Goal: Task Accomplishment & Management: Use online tool/utility

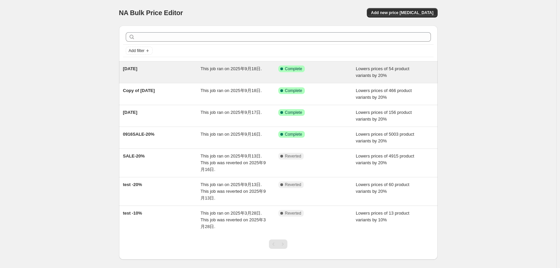
click at [237, 72] on div "This job ran on 2025年9月18日." at bounding box center [240, 71] width 78 height 13
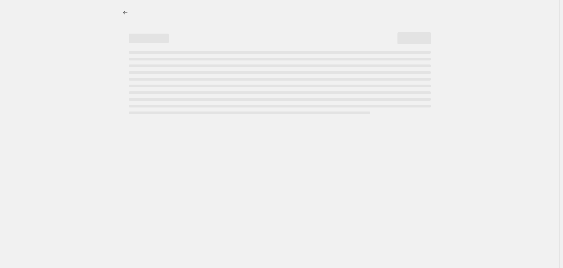
select select "percentage"
select select "tag"
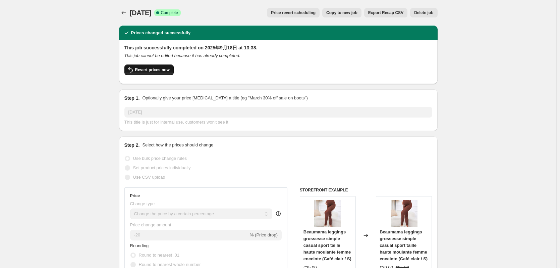
click at [150, 68] on span "Revert prices now" at bounding box center [152, 69] width 35 height 5
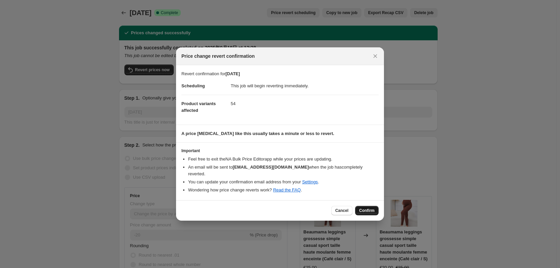
click at [360, 208] on span "Confirm" at bounding box center [366, 210] width 15 height 5
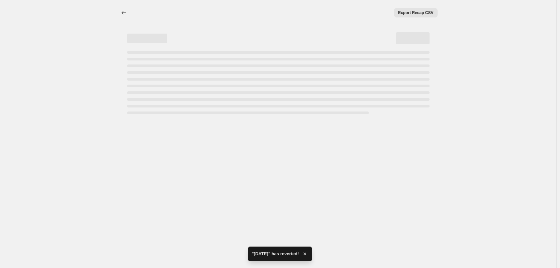
select select "percentage"
select select "tag"
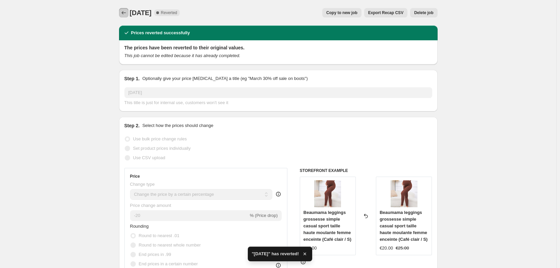
click at [127, 12] on icon "Price change jobs" at bounding box center [123, 12] width 7 height 7
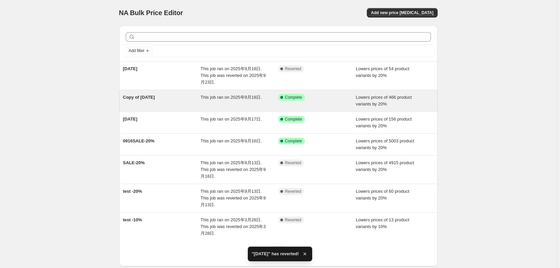
click at [178, 108] on div "Copy of [DATE] This job ran on 2025年9月18日. Success Complete Complete Lowers pri…" at bounding box center [278, 100] width 319 height 21
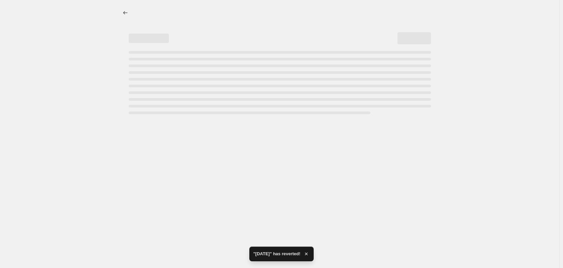
select select "percentage"
select select "tag"
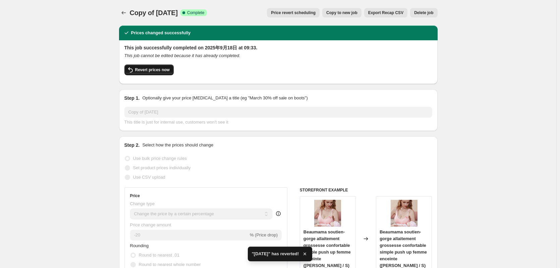
click at [152, 67] on button "Revert prices now" at bounding box center [148, 69] width 49 height 11
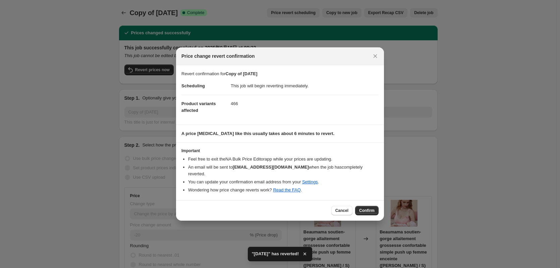
drag, startPoint x: 365, startPoint y: 209, endPoint x: 361, endPoint y: 205, distance: 5.7
click at [366, 209] on span "Confirm" at bounding box center [366, 210] width 15 height 5
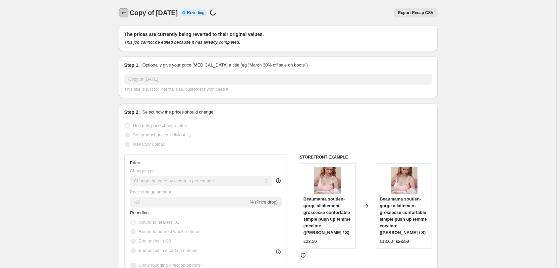
click at [127, 13] on icon "Price change jobs" at bounding box center [123, 12] width 7 height 7
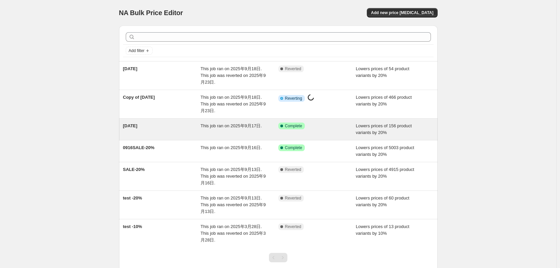
click at [206, 133] on div "This job ran on 2025年9月17日." at bounding box center [240, 128] width 78 height 13
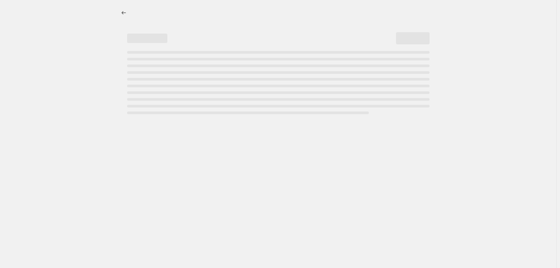
select select "percentage"
select select "tag"
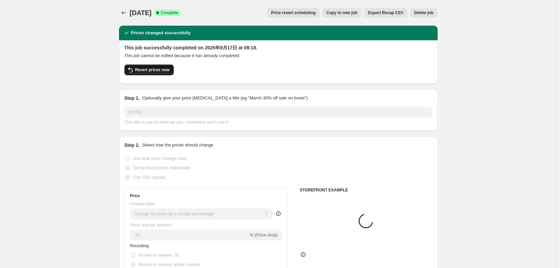
click at [160, 72] on button "Revert prices now" at bounding box center [148, 69] width 49 height 11
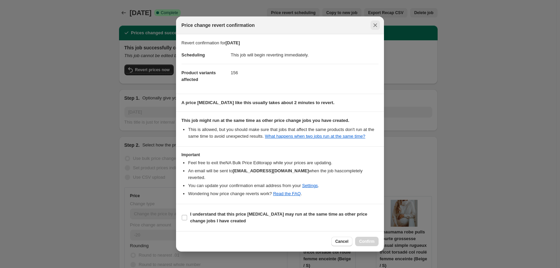
click at [374, 26] on icon "Close" at bounding box center [375, 25] width 7 height 7
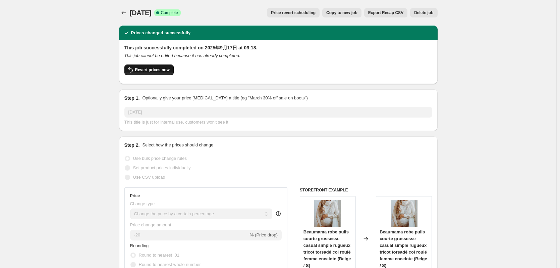
click at [153, 68] on span "Revert prices now" at bounding box center [152, 69] width 35 height 5
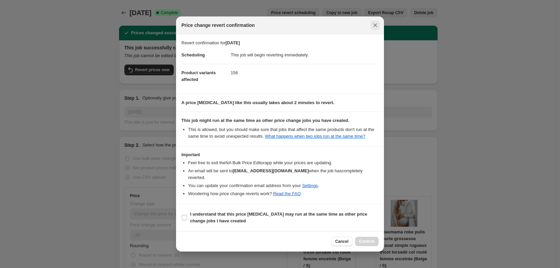
click at [379, 30] on button "Close" at bounding box center [375, 24] width 9 height 9
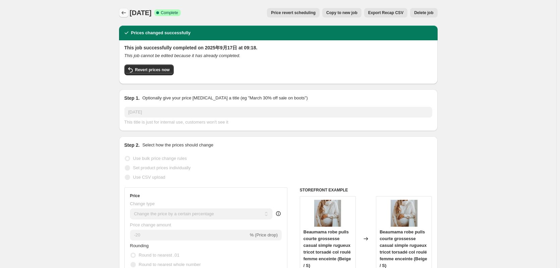
click at [123, 14] on icon "Price change jobs" at bounding box center [123, 12] width 7 height 7
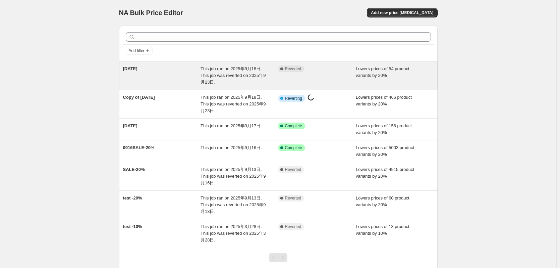
click at [232, 68] on span "This job ran on 2025年9月18日. This job was reverted on 2025年9月23日." at bounding box center [233, 75] width 65 height 18
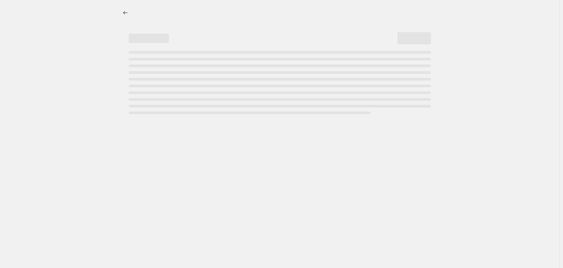
select select "percentage"
select select "tag"
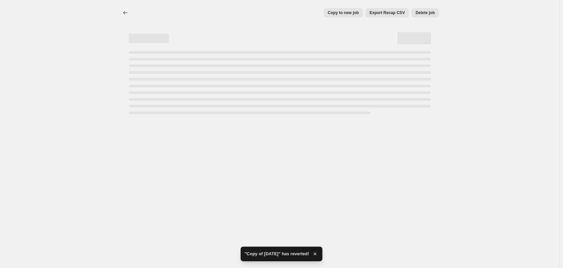
click at [435, 15] on span "Delete job" at bounding box center [425, 12] width 19 height 5
select select "percentage"
select select "tag"
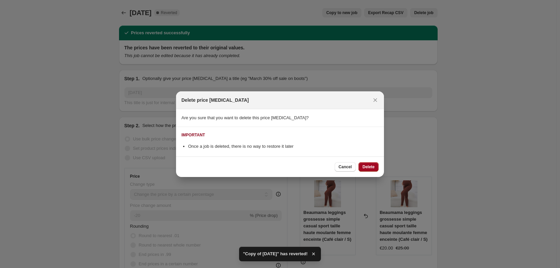
click at [367, 169] on span "Delete" at bounding box center [368, 166] width 12 height 5
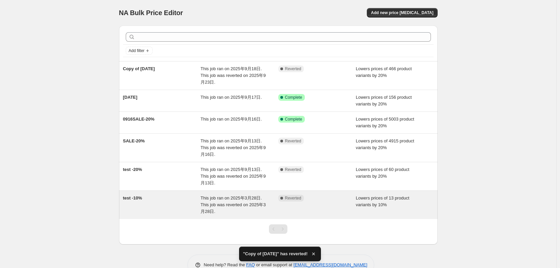
click at [243, 212] on div "This job ran on 2025年3月28日. This job was reverted on 2025年3月28日." at bounding box center [240, 204] width 78 height 20
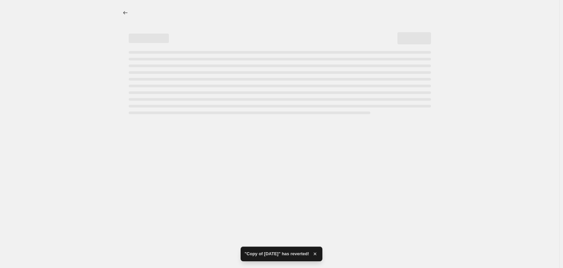
select select "percentage"
select select "collection"
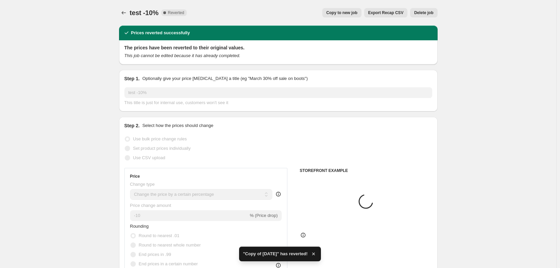
click at [437, 13] on button "Delete job" at bounding box center [423, 12] width 27 height 9
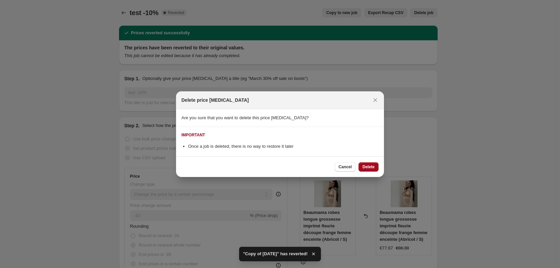
click at [372, 166] on span "Delete" at bounding box center [368, 166] width 12 height 5
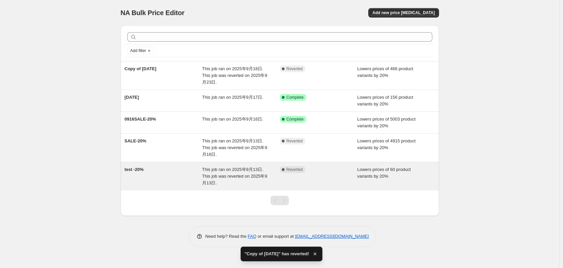
click at [249, 179] on div "This job ran on 2025年9月13日. This job was reverted on 2025年9月13日." at bounding box center [241, 176] width 78 height 20
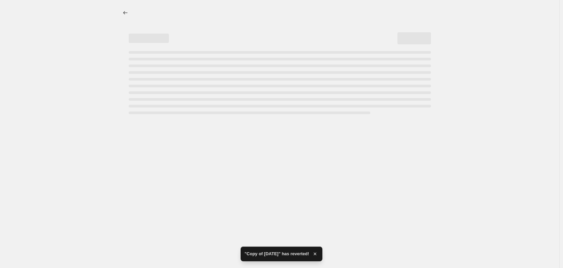
select select "percentage"
select select "collection"
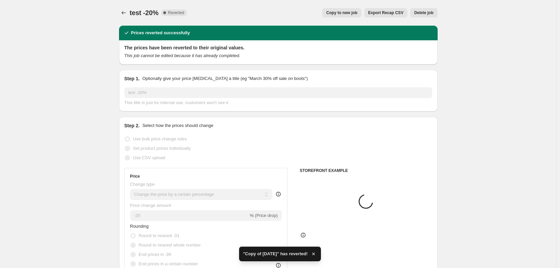
click at [432, 14] on span "Delete job" at bounding box center [423, 12] width 19 height 5
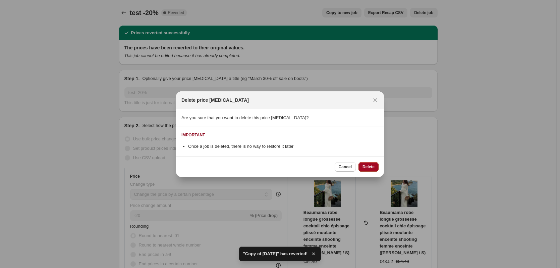
click at [368, 166] on span "Delete" at bounding box center [368, 166] width 12 height 5
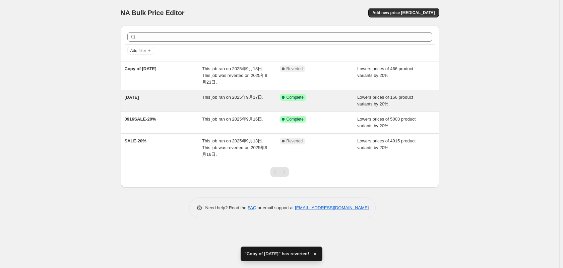
click at [217, 103] on div "This job ran on 2025年9月17日." at bounding box center [241, 100] width 78 height 13
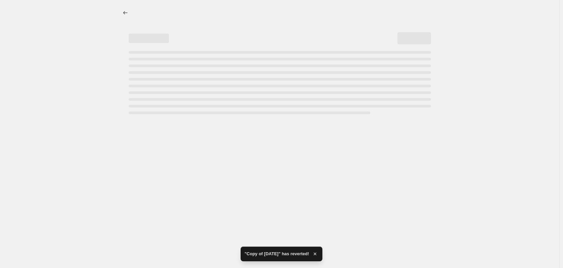
select select "percentage"
select select "tag"
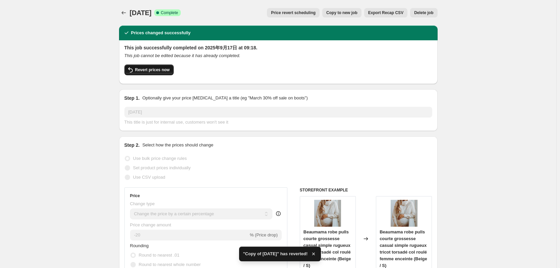
click at [162, 66] on button "Revert prices now" at bounding box center [148, 69] width 49 height 11
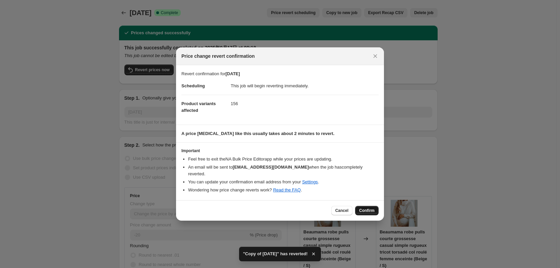
click at [366, 208] on span "Confirm" at bounding box center [366, 210] width 15 height 5
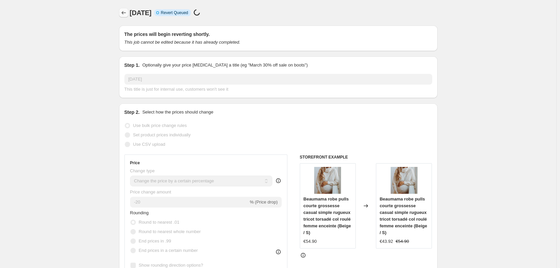
click at [127, 9] on button "Price change jobs" at bounding box center [123, 12] width 9 height 9
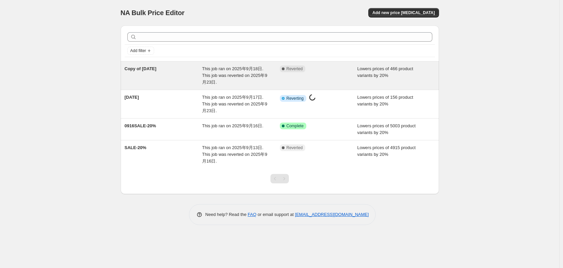
click at [280, 73] on div "Complete Reverted" at bounding box center [319, 75] width 78 height 20
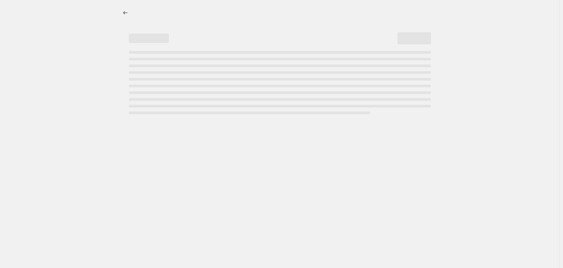
select select "percentage"
select select "tag"
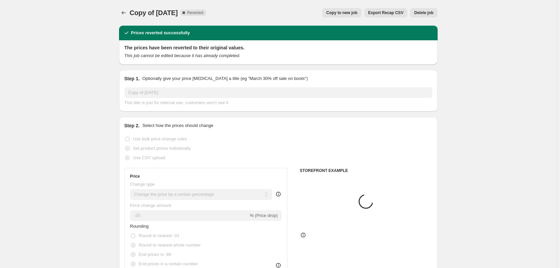
click at [426, 10] on span "Delete job" at bounding box center [423, 12] width 19 height 5
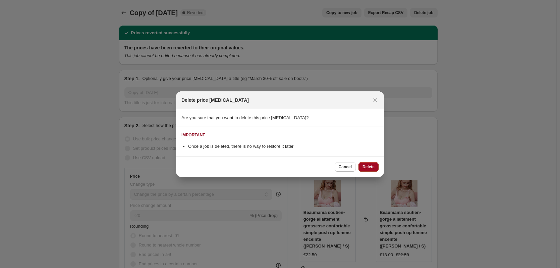
click at [365, 166] on span "Delete" at bounding box center [368, 166] width 12 height 5
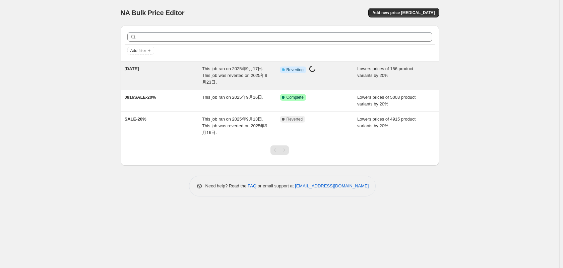
click at [232, 85] on div "This job ran on 2025年9月17日. This job was reverted on 2025年9月23日." at bounding box center [241, 75] width 78 height 20
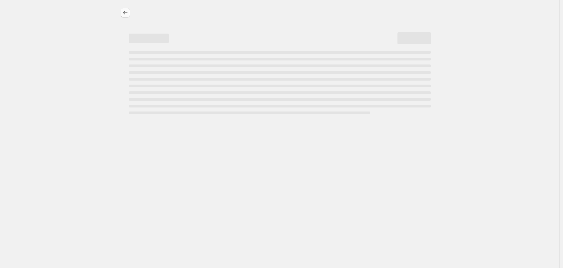
select select "percentage"
select select "tag"
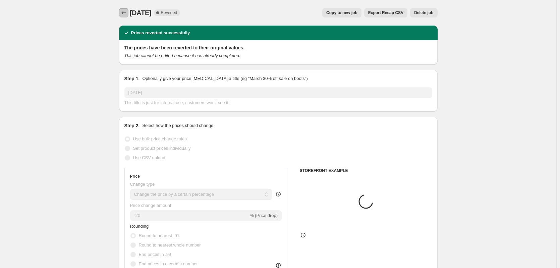
click at [127, 13] on icon "Price change jobs" at bounding box center [123, 12] width 7 height 7
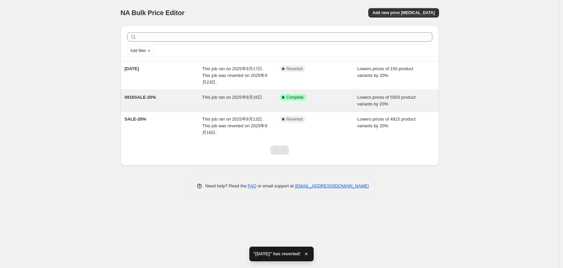
click at [237, 100] on div "This job ran on 2025年9月16日." at bounding box center [241, 100] width 78 height 13
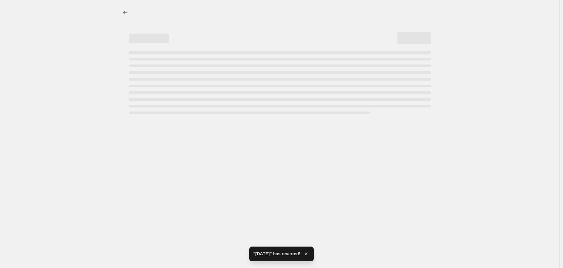
select select "percentage"
select select "vendor"
select select "not_equal"
select select "product_status"
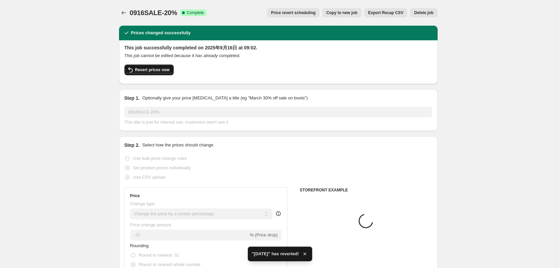
click at [160, 70] on span "Revert prices now" at bounding box center [152, 69] width 35 height 5
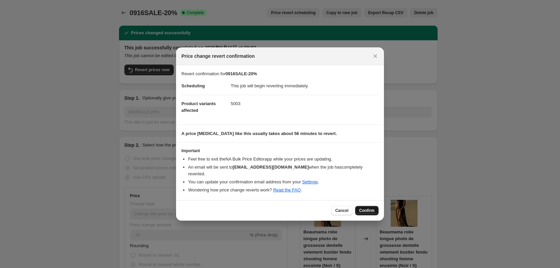
click at [368, 208] on span "Confirm" at bounding box center [366, 210] width 15 height 5
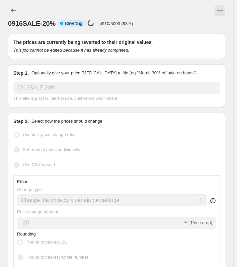
select select "percentage"
select select "vendor"
select select "not_equal"
select select "product_status"
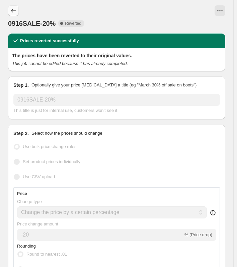
click at [13, 9] on icon "Price change jobs" at bounding box center [13, 10] width 7 height 7
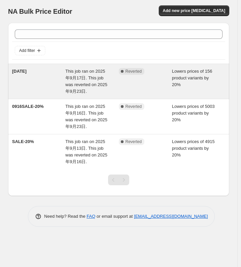
click at [176, 88] on div "Lowers prices of 156 product variants by 20%" at bounding box center [198, 81] width 53 height 27
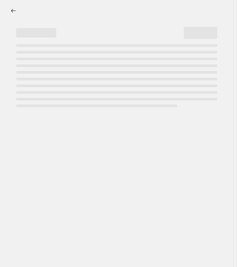
select select "percentage"
select select "tag"
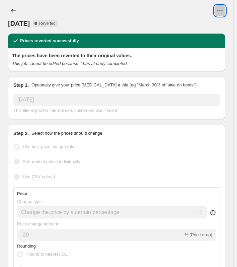
click at [224, 8] on icon "View actions for 16/09/2025" at bounding box center [220, 10] width 7 height 7
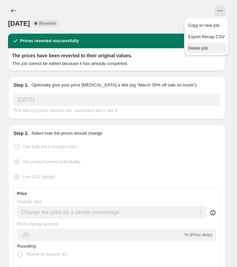
click at [213, 46] on span "Delete job" at bounding box center [206, 48] width 37 height 7
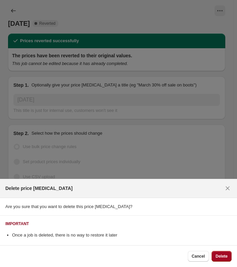
click at [224, 254] on button "Delete" at bounding box center [222, 256] width 20 height 11
